Goal: Transaction & Acquisition: Purchase product/service

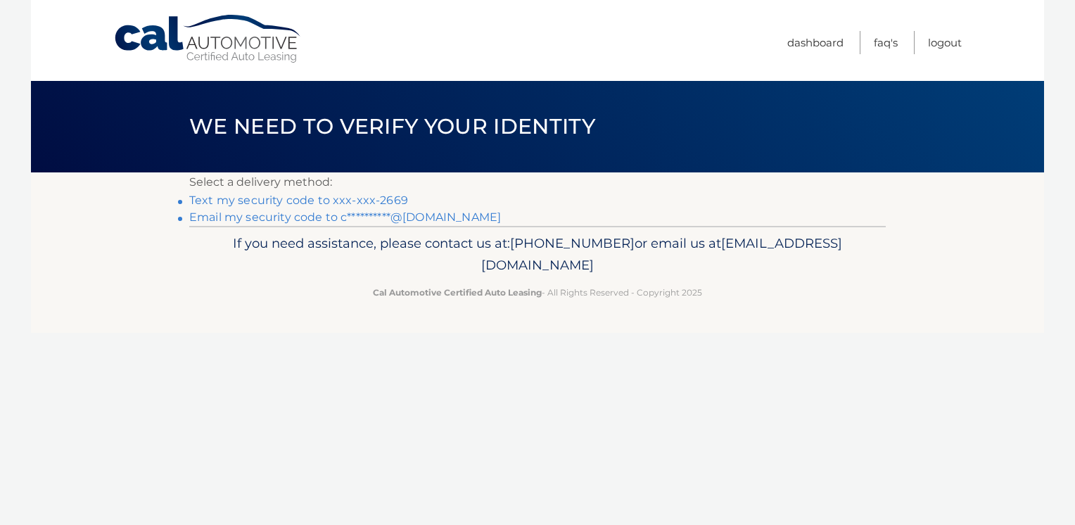
click at [307, 203] on link "Text my security code to xxx-xxx-2669" at bounding box center [298, 199] width 219 height 13
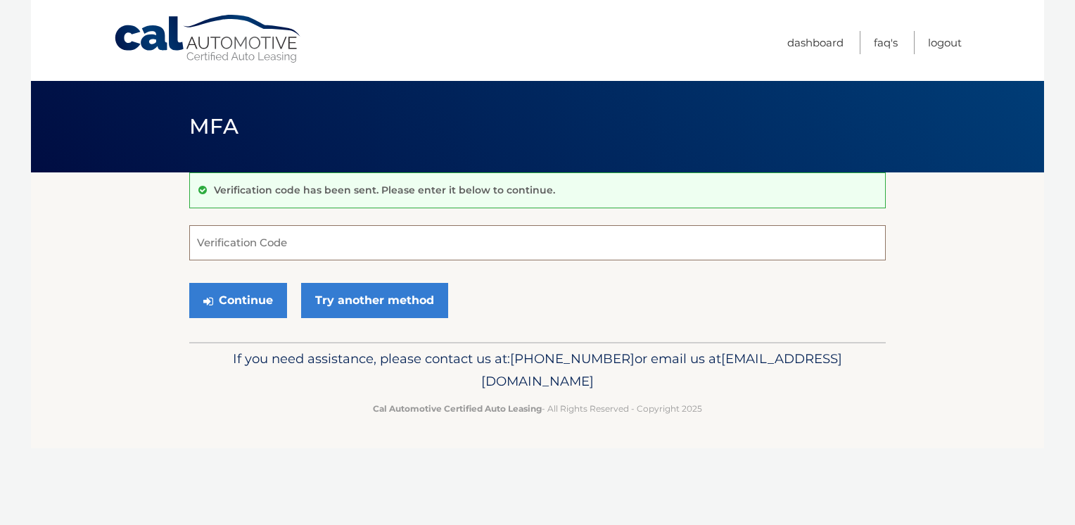
click at [265, 236] on input "Verification Code" at bounding box center [537, 242] width 696 height 35
type input "256513"
click at [250, 300] on button "Continue" at bounding box center [238, 300] width 98 height 35
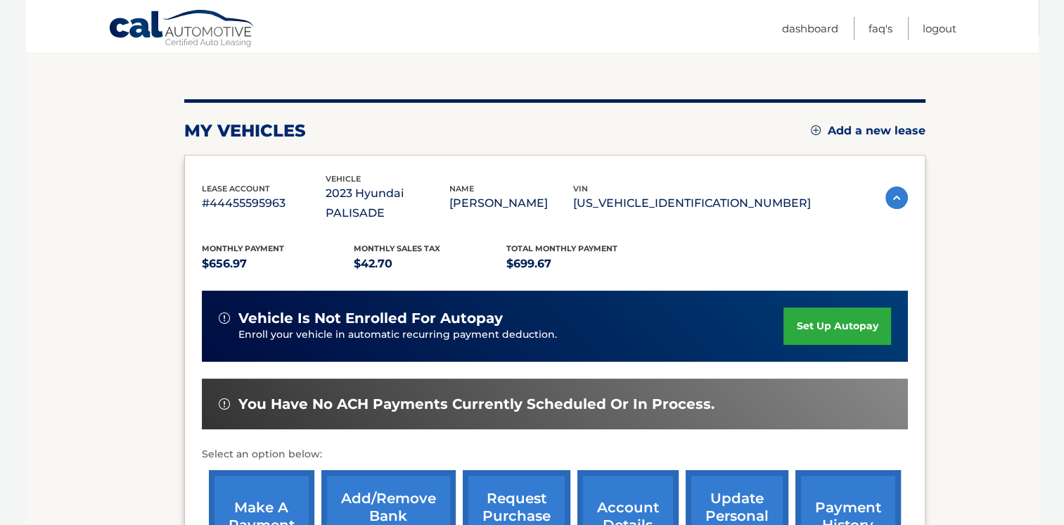
scroll to position [234, 0]
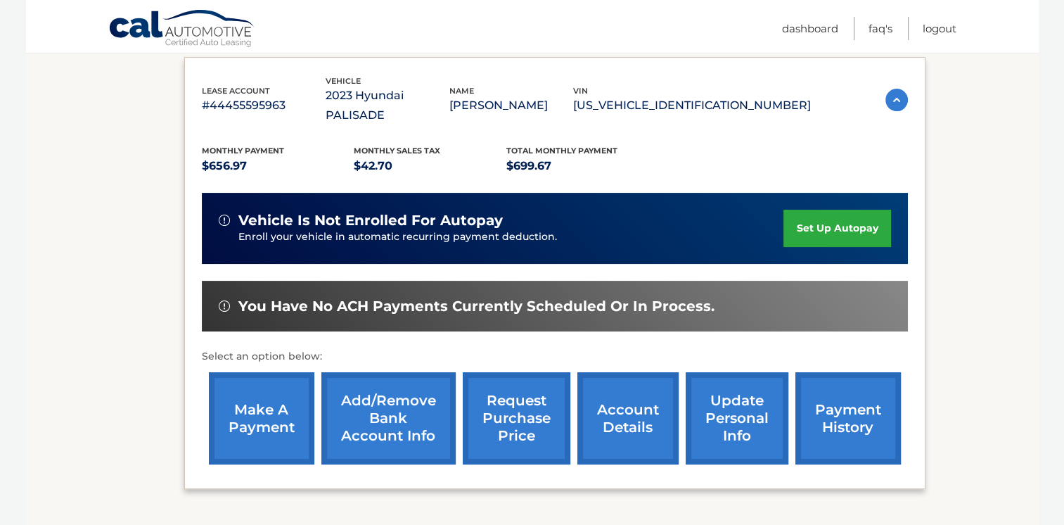
click at [198, 414] on div "lease account #44455595963 vehicle 2023 Hyundai PALISADE name [PERSON_NAME] vin…" at bounding box center [554, 273] width 741 height 433
click at [234, 412] on link "make a payment" at bounding box center [262, 418] width 106 height 92
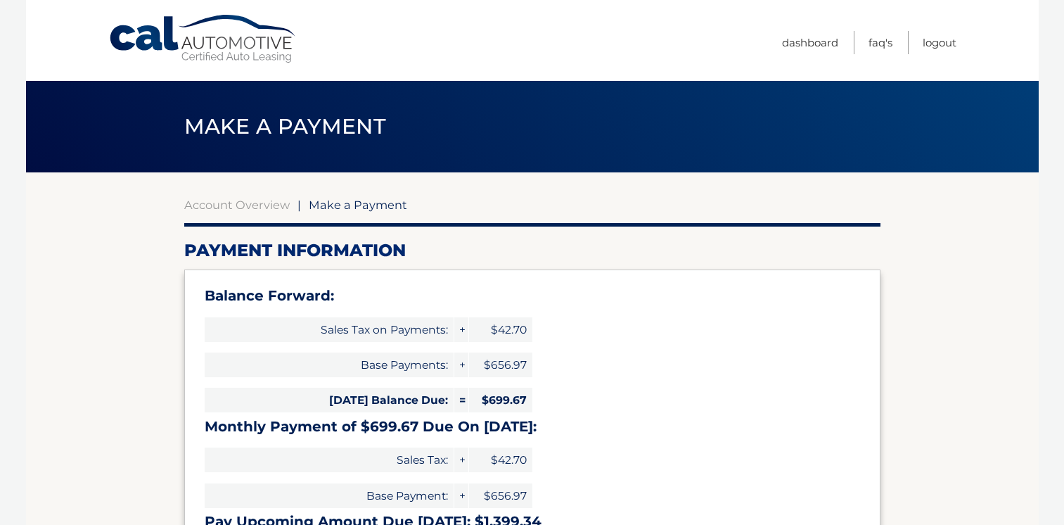
select select "NjM5NzA2Y2ItNzgzYi00YzFhLWE5NDQtNTIxZTJiZWU3Y2Vm"
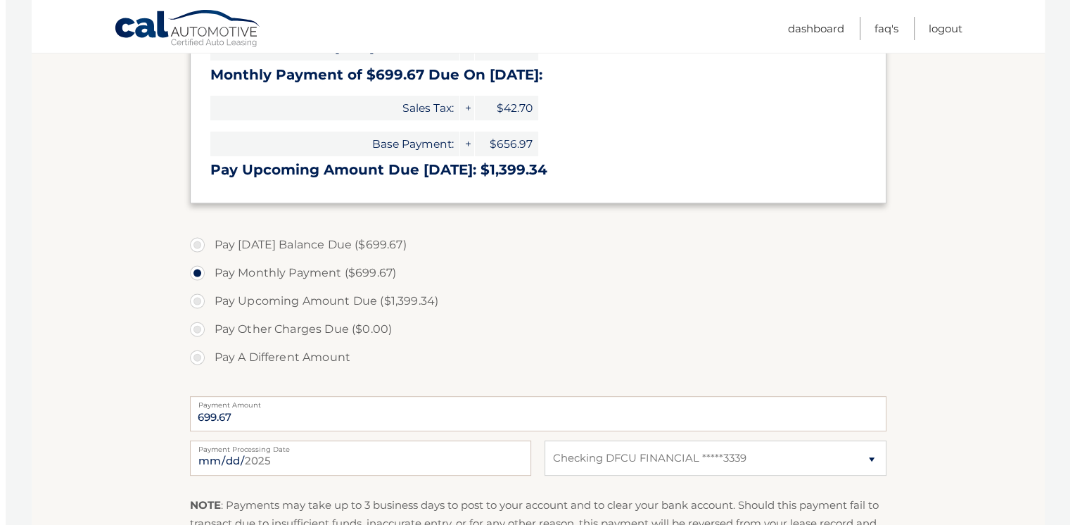
scroll to position [469, 0]
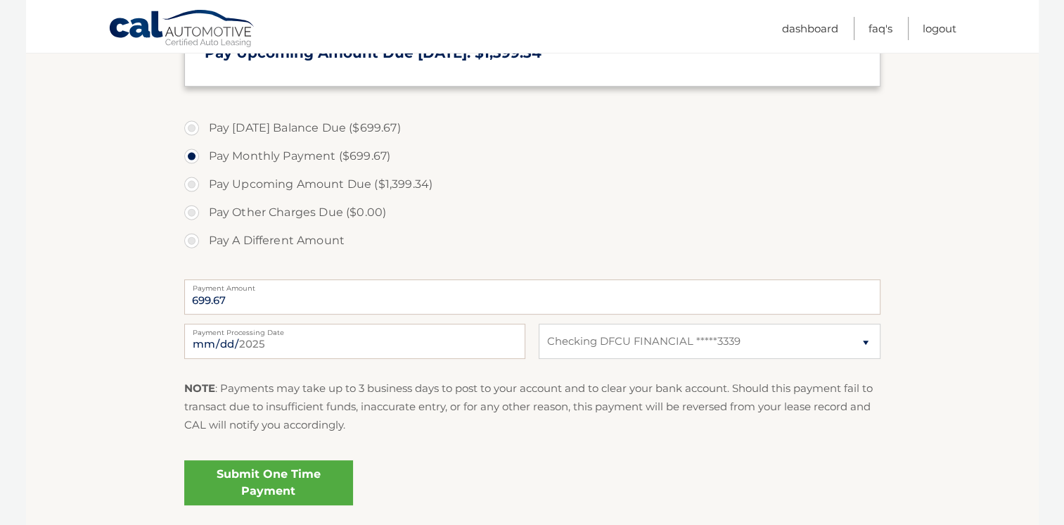
click at [315, 475] on link "Submit One Time Payment" at bounding box center [268, 482] width 169 height 45
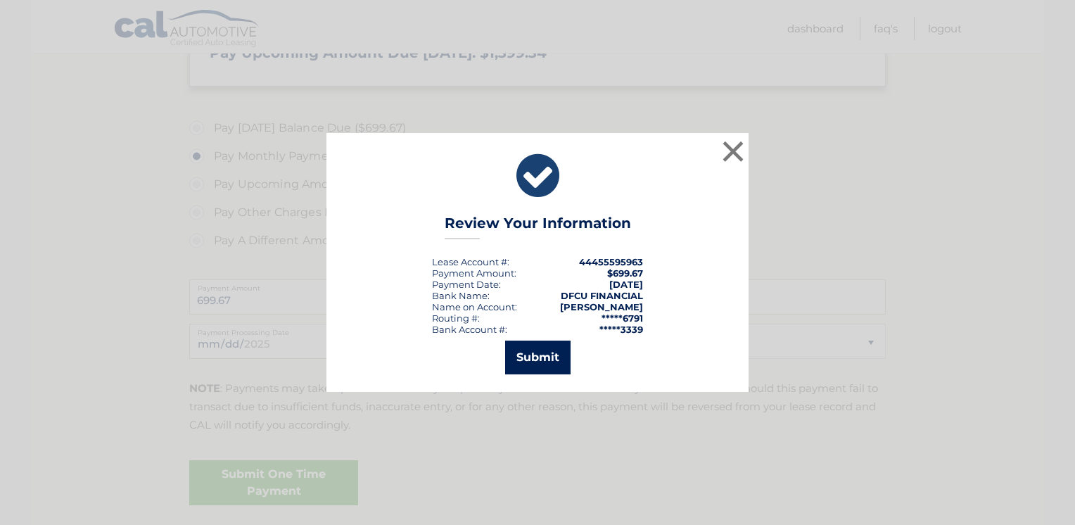
click at [542, 360] on button "Submit" at bounding box center [537, 357] width 65 height 34
